Goal: Complete application form

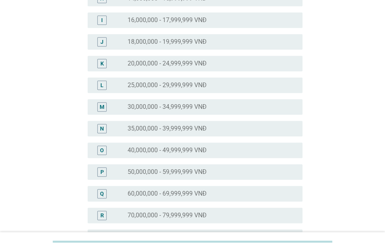
scroll to position [246, 0]
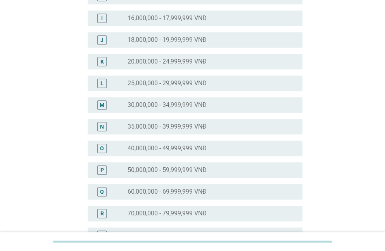
click at [173, 104] on label "30,000,000 - 34,999,999 VNĐ" at bounding box center [167, 105] width 79 height 8
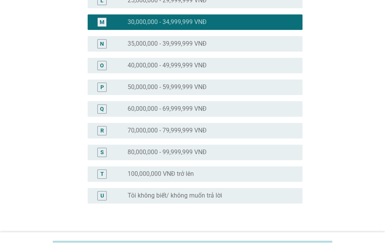
scroll to position [381, 0]
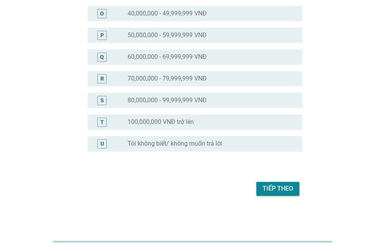
click at [287, 196] on div "Tiếp theo" at bounding box center [193, 189] width 220 height 19
click at [286, 191] on div "Tiếp theo" at bounding box center [278, 188] width 31 height 9
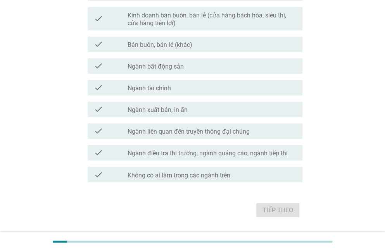
scroll to position [418, 0]
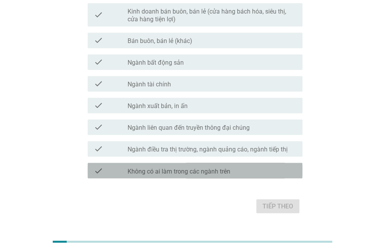
click at [237, 175] on div "check check_box_outline_blank Không có ai làm trong các ngành trên" at bounding box center [195, 171] width 215 height 16
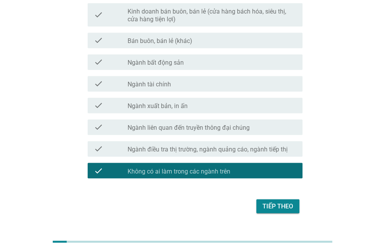
click at [267, 204] on div "Tiếp theo" at bounding box center [278, 206] width 31 height 9
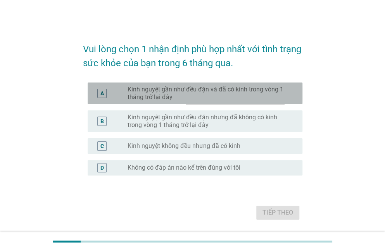
click at [183, 92] on label "Kinh nguyệt gần như đều đặn và đã có kinh trong vòng 1 tháng trở lại đây" at bounding box center [209, 94] width 163 height 16
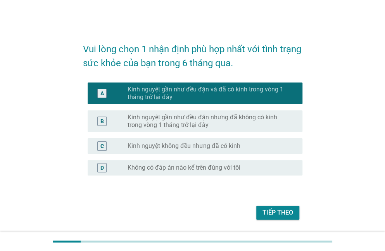
click at [274, 215] on div "Tiếp theo" at bounding box center [278, 212] width 31 height 9
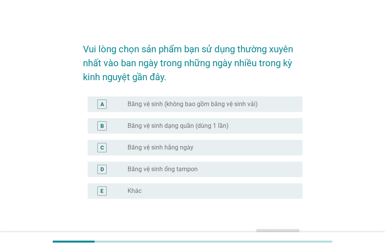
click at [156, 63] on h2 "Vui lòng chọn sản phẩm bạn sử dụng thường xuyên nhất vào ban ngày trong những n…" at bounding box center [193, 60] width 220 height 50
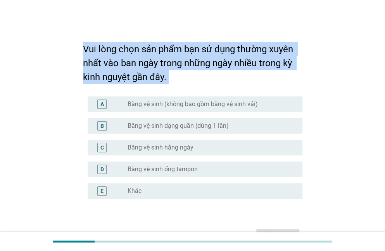
click at [156, 63] on h2 "Vui lòng chọn sản phẩm bạn sử dụng thường xuyên nhất vào ban ngày trong những n…" at bounding box center [193, 60] width 220 height 50
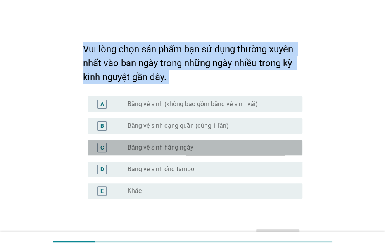
drag, startPoint x: 165, startPoint y: 147, endPoint x: 203, endPoint y: 169, distance: 44.1
click at [164, 147] on label "Băng vệ sinh hằng ngày" at bounding box center [161, 148] width 66 height 8
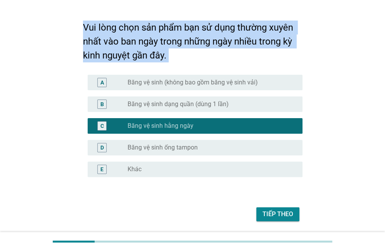
scroll to position [40, 0]
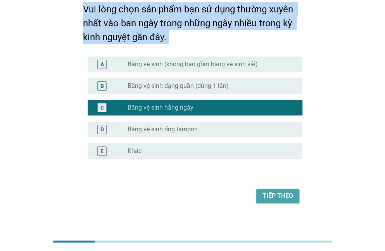
click at [287, 200] on div "Tiếp theo" at bounding box center [278, 196] width 31 height 9
